Goal: Transaction & Acquisition: Purchase product/service

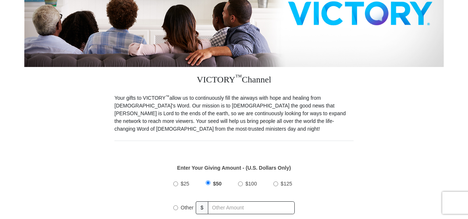
scroll to position [138, 0]
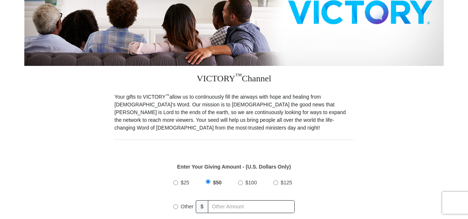
click at [242, 183] on input "$100" at bounding box center [240, 182] width 5 height 5
radio input "true"
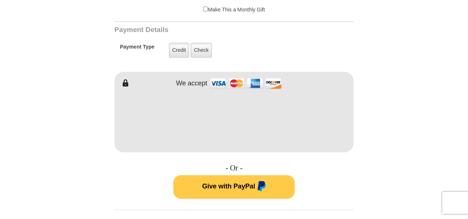
scroll to position [351, 0]
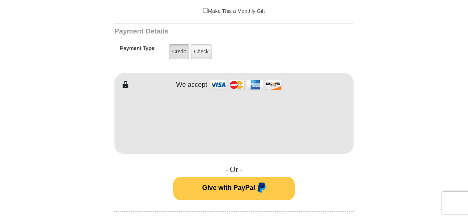
click at [183, 55] on label "Credit" at bounding box center [179, 51] width 20 height 15
click at [0, 0] on input "Credit" at bounding box center [0, 0] width 0 height 0
click at [180, 45] on label "Credit" at bounding box center [179, 51] width 20 height 15
click at [0, 0] on input "Credit" at bounding box center [0, 0] width 0 height 0
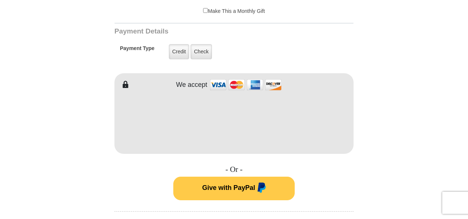
scroll to position [335, 0]
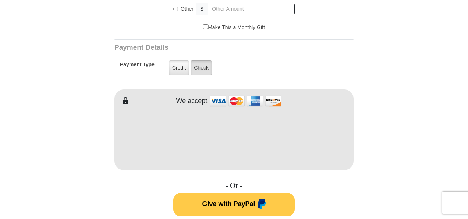
click at [208, 68] on label "Check" at bounding box center [201, 67] width 21 height 15
click at [0, 0] on input "Check" at bounding box center [0, 0] width 0 height 0
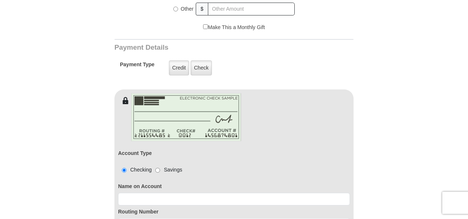
click at [167, 66] on div "Credit Credit Check Check" at bounding box center [186, 67] width 45 height 21
click at [187, 70] on label "Credit" at bounding box center [179, 67] width 20 height 15
click at [0, 0] on input "Credit" at bounding box center [0, 0] width 0 height 0
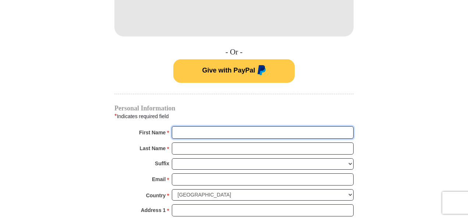
scroll to position [469, 0]
type input "j"
type input "[PERSON_NAME]"
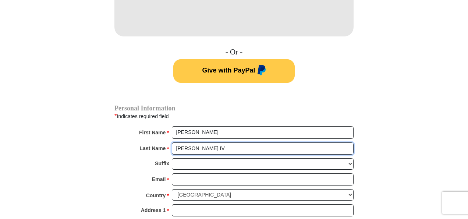
type input "[PERSON_NAME] IV"
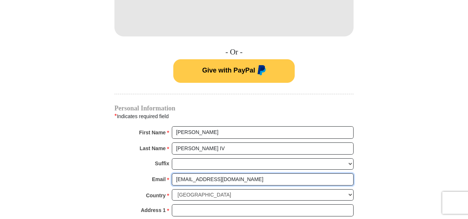
type input "[EMAIL_ADDRESS][DOMAIN_NAME]"
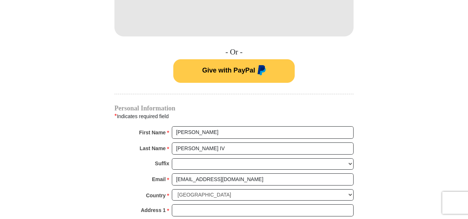
type input "8043583208"
type input "[PERSON_NAME]"
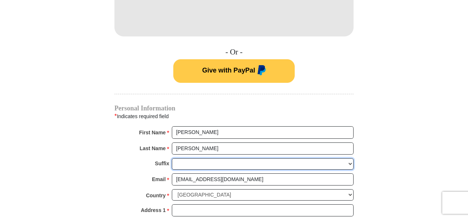
select select "IV"
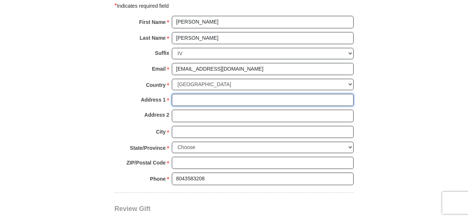
scroll to position [579, 0]
type input "[STREET_ADDRESS][PERSON_NAME]"
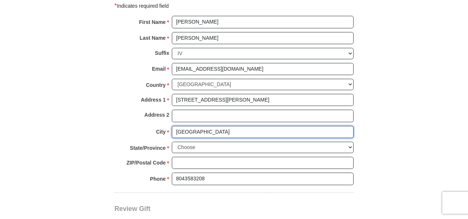
type input "[GEOGRAPHIC_DATA]"
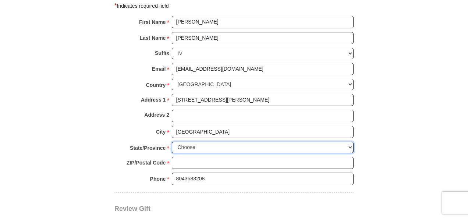
select select "VA"
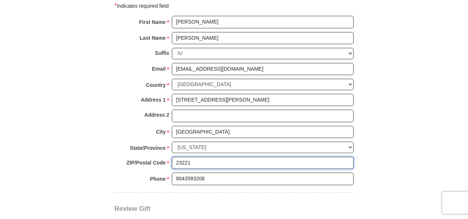
type input "23221"
type input "804212"
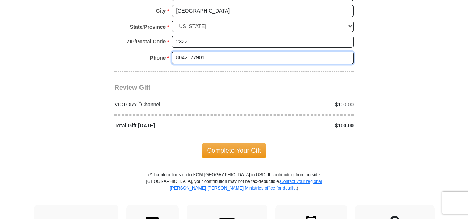
scroll to position [701, 0]
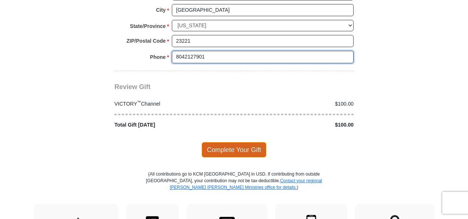
type input "8042127901"
click at [229, 145] on span "Complete Your Gift" at bounding box center [234, 149] width 65 height 15
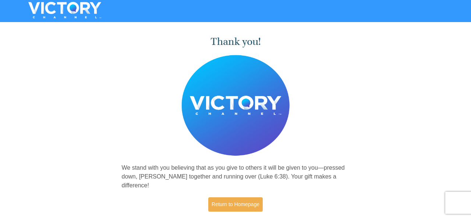
scroll to position [0, 0]
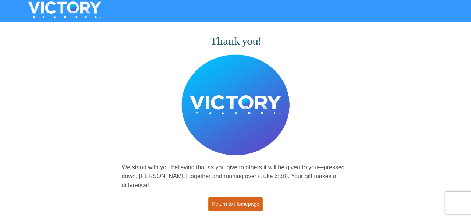
click at [251, 197] on link "Return to Homepage" at bounding box center [235, 204] width 54 height 14
